Goal: Find contact information: Obtain details needed to contact an individual or organization

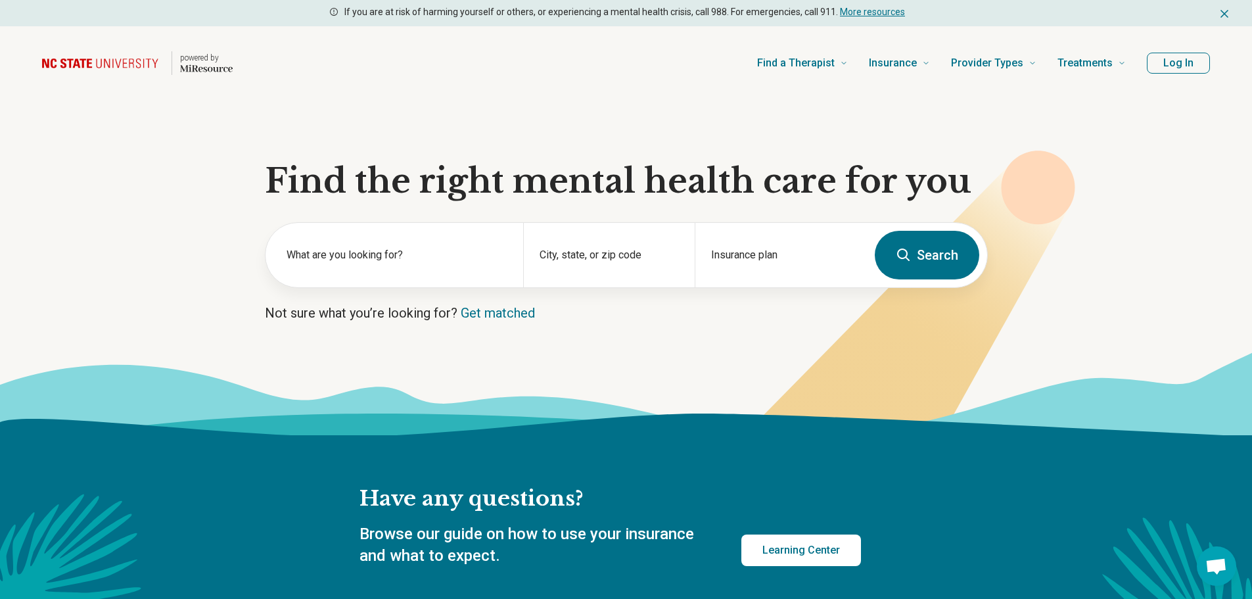
click at [1176, 57] on button "Log In" at bounding box center [1178, 63] width 63 height 21
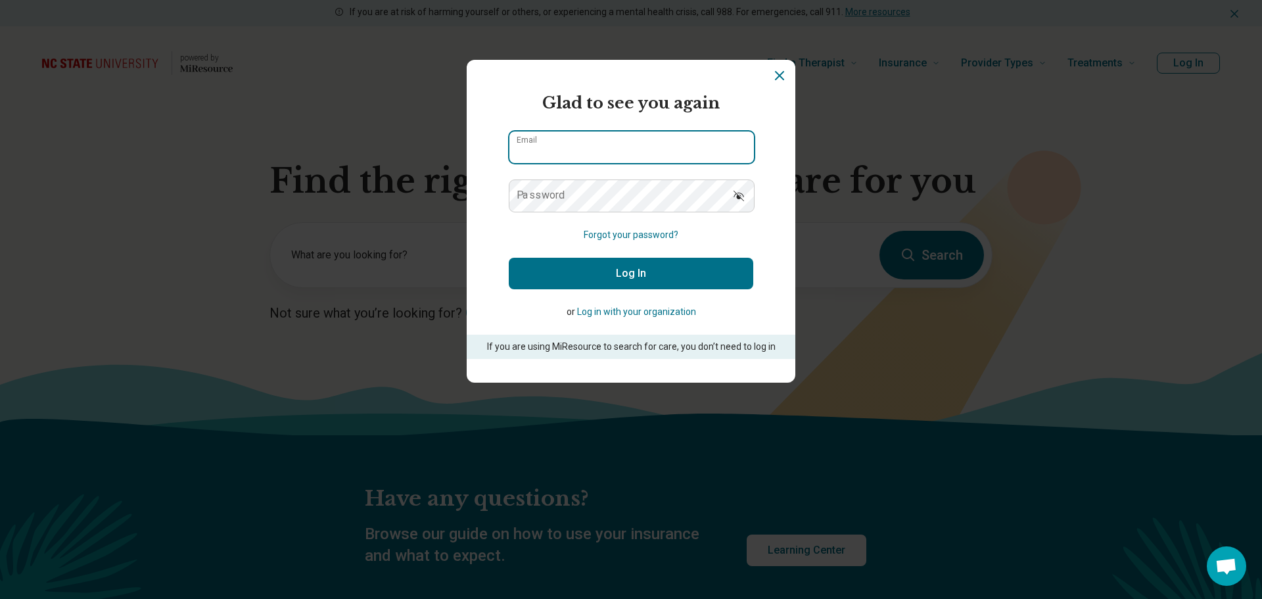
type input "**********"
click at [664, 277] on button "Log In" at bounding box center [631, 274] width 244 height 32
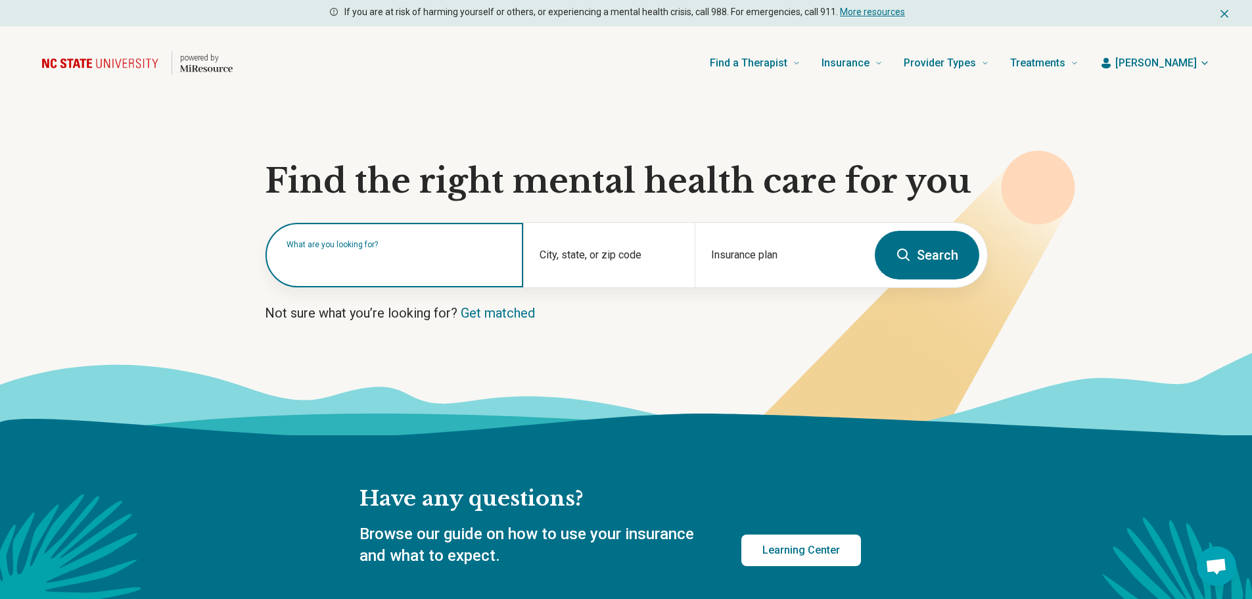
click at [330, 271] on div "What are you looking for?" at bounding box center [394, 255] width 258 height 64
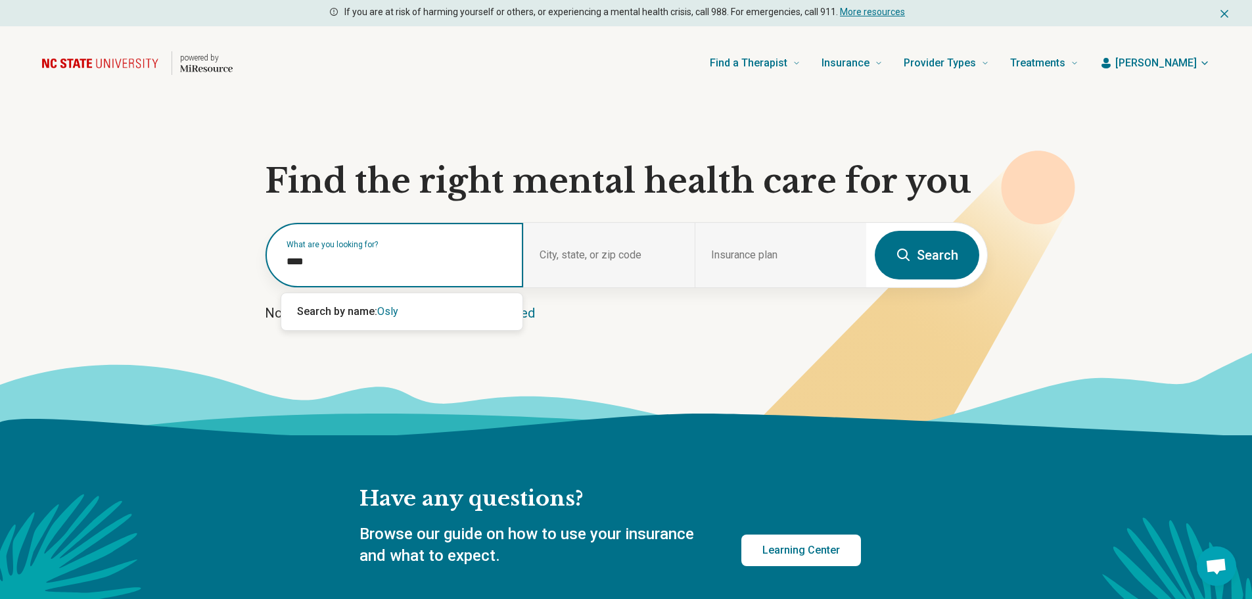
type input "****"
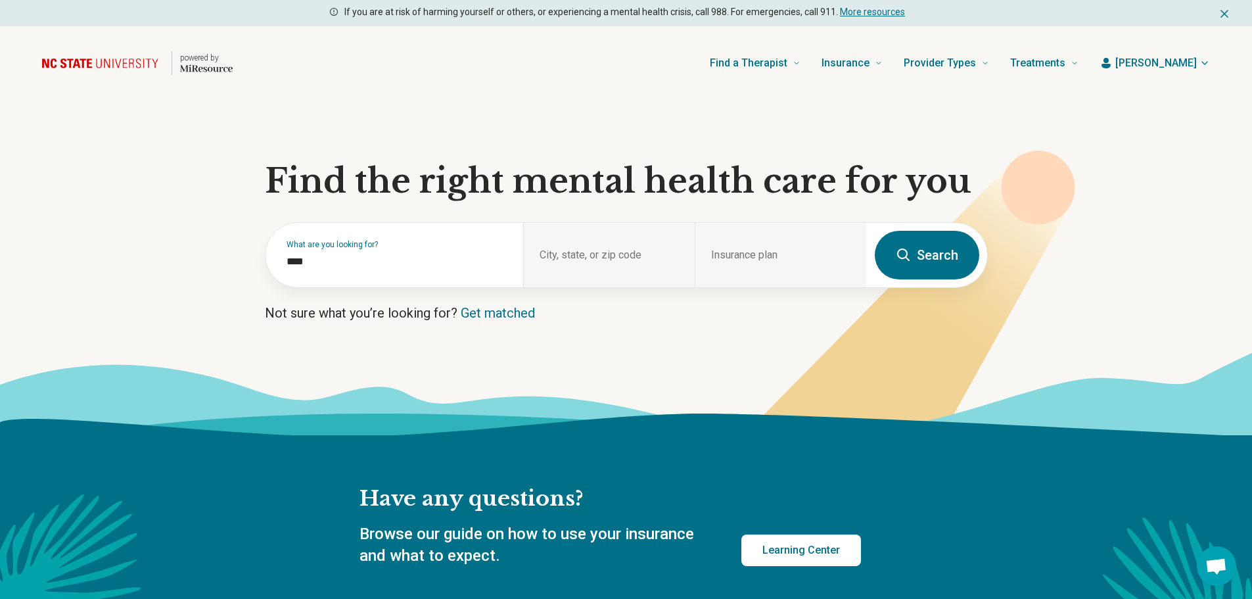
click at [916, 255] on button "Search" at bounding box center [927, 255] width 104 height 49
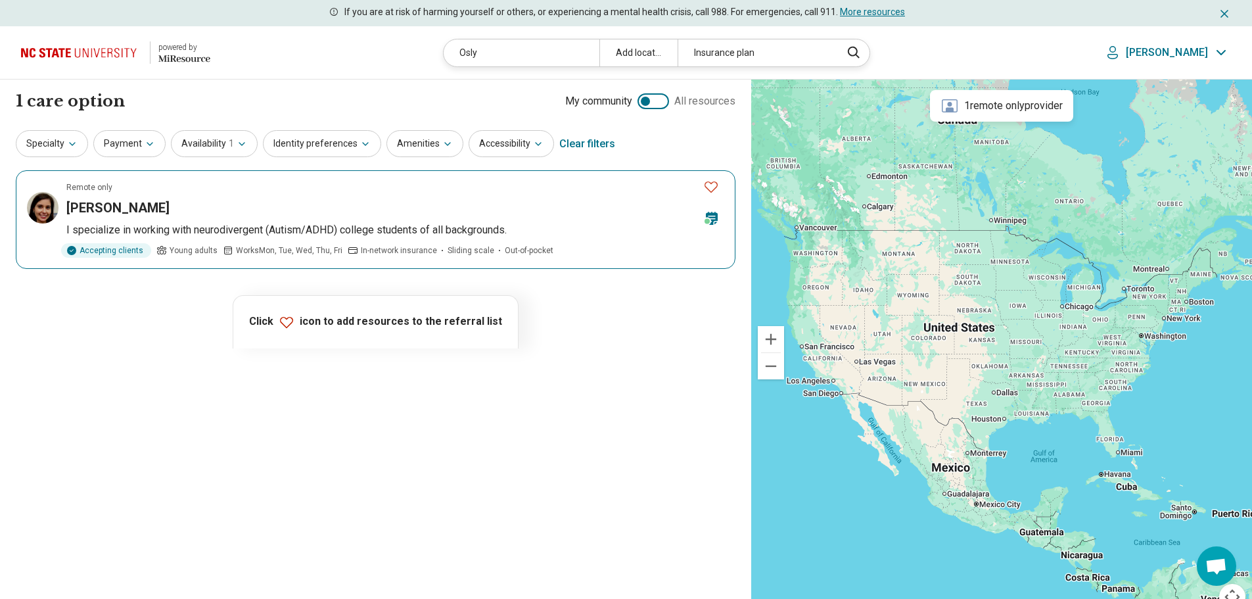
click at [98, 202] on h3 "[PERSON_NAME]" at bounding box center [117, 207] width 103 height 18
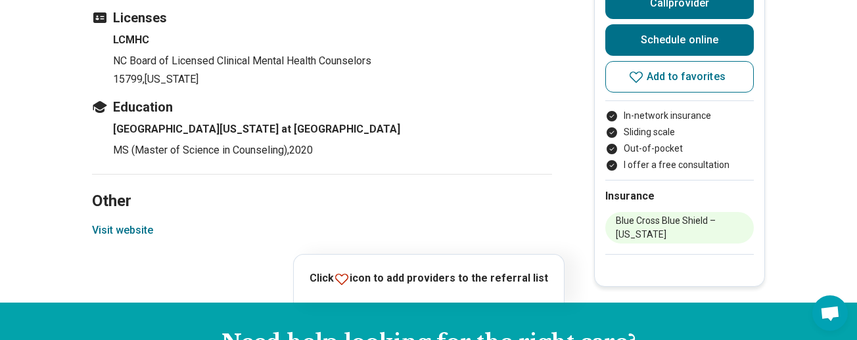
scroll to position [1315, 0]
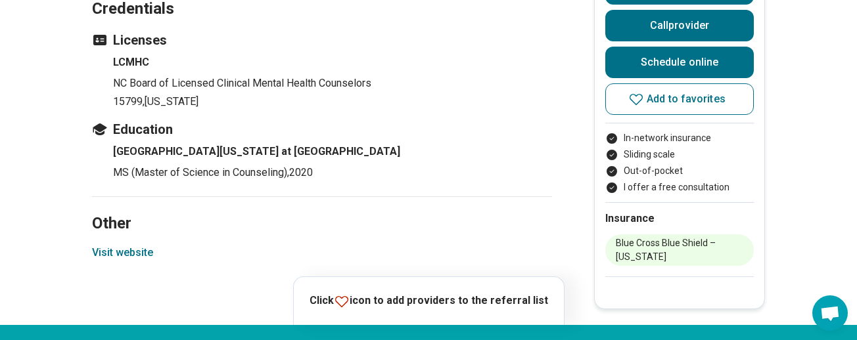
click at [122, 245] on button "Visit website" at bounding box center [122, 253] width 61 height 16
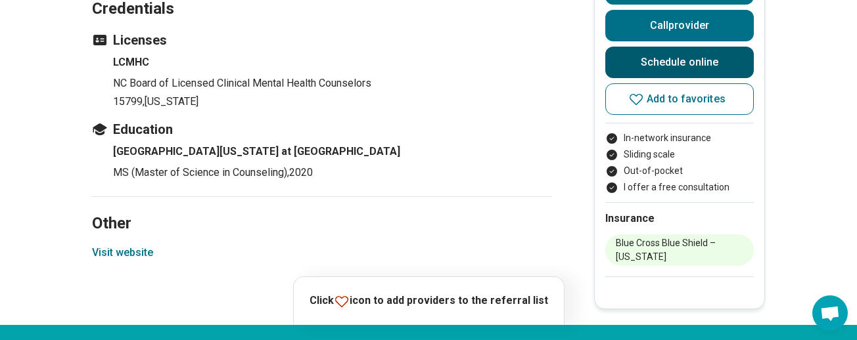
click at [674, 47] on link "Schedule online" at bounding box center [679, 63] width 149 height 32
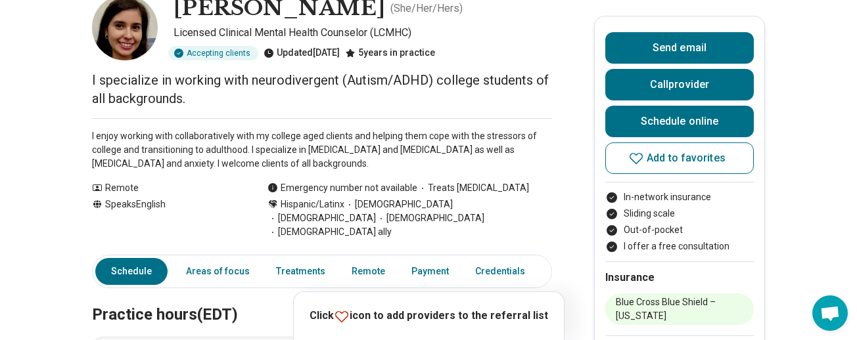
scroll to position [0, 0]
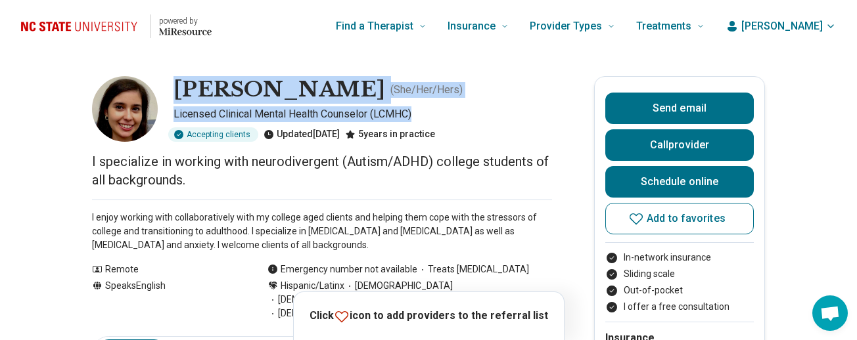
drag, startPoint x: 428, startPoint y: 113, endPoint x: 186, endPoint y: 73, distance: 245.8
copy div "[PERSON_NAME] ( She/Her/Hers ) Licensed Clinical Mental Health Counselor (LCMHC)"
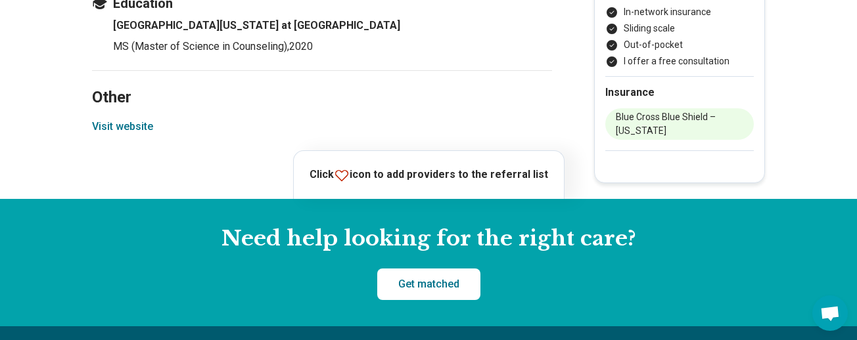
scroll to position [1410, 0]
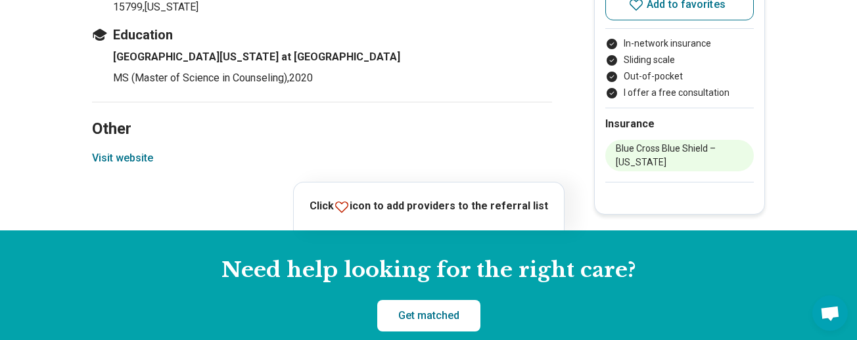
click at [133, 136] on section "Other Visit website" at bounding box center [322, 142] width 460 height 81
click at [133, 150] on button "Visit website" at bounding box center [122, 158] width 61 height 16
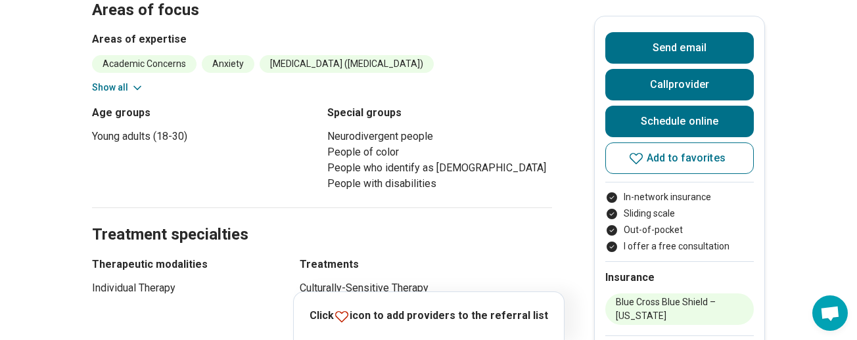
scroll to position [501, 0]
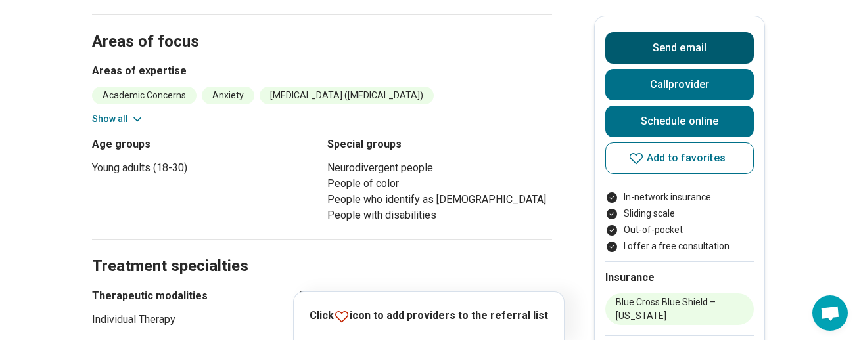
click at [731, 47] on button "Send email" at bounding box center [679, 48] width 149 height 32
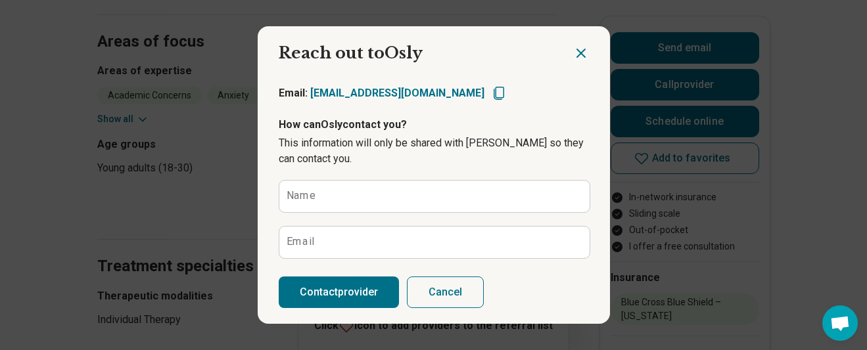
click at [567, 49] on h2 "Reach out to Osly Send email" at bounding box center [415, 47] width 315 height 43
click at [573, 49] on icon "Close dialog" at bounding box center [581, 53] width 16 height 16
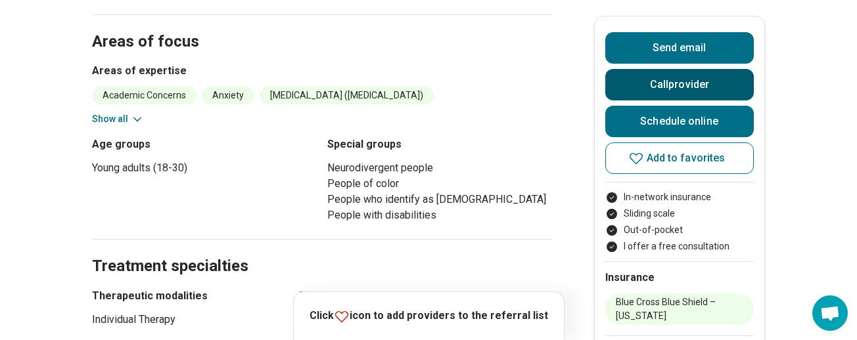
click at [655, 81] on button "Call provider" at bounding box center [679, 85] width 149 height 32
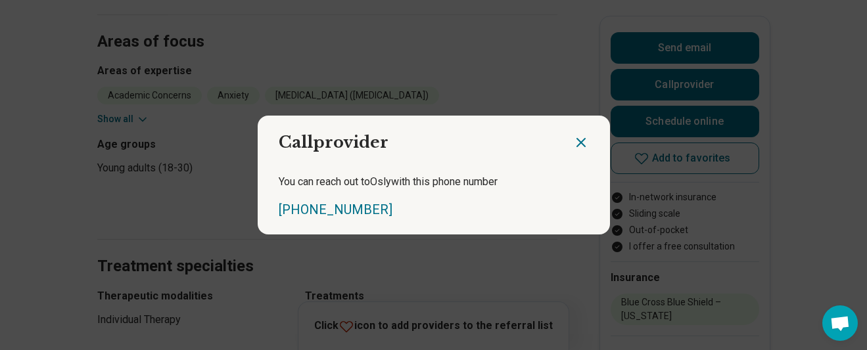
click at [573, 141] on icon "Close dialog" at bounding box center [581, 143] width 16 height 16
